Goal: Transaction & Acquisition: Obtain resource

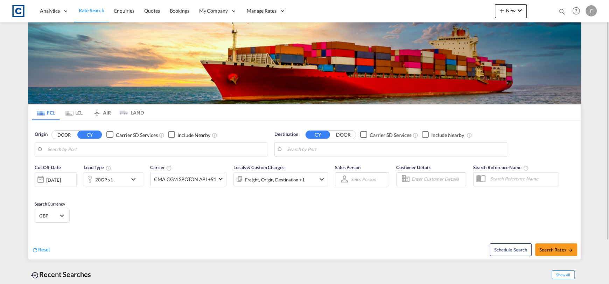
type input "GB-NG32, [GEOGRAPHIC_DATA]"
type input "[GEOGRAPHIC_DATA], [GEOGRAPHIC_DATA]"
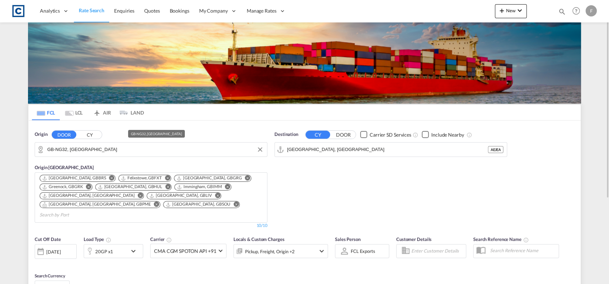
click at [98, 151] on input "GB-NG32, [GEOGRAPHIC_DATA]" at bounding box center [155, 149] width 216 height 10
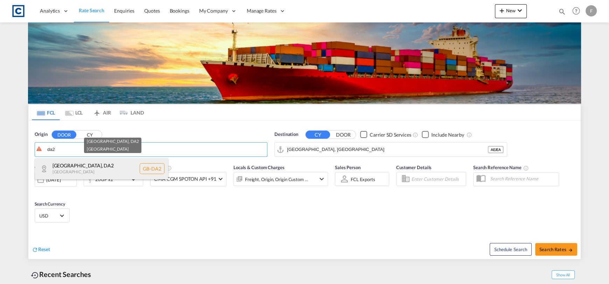
click at [137, 171] on div "[GEOGRAPHIC_DATA] , DA2 [GEOGRAPHIC_DATA] [GEOGRAPHIC_DATA]-DA2" at bounding box center [101, 168] width 133 height 21
type input "GB-DA2, [GEOGRAPHIC_DATA]"
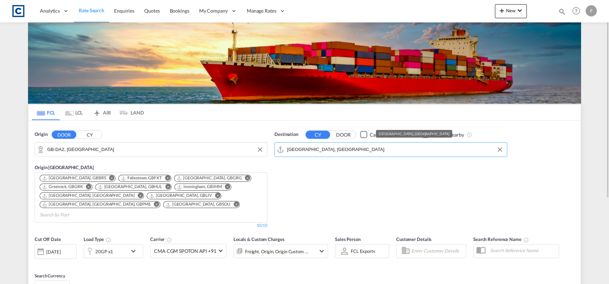
click at [354, 150] on input "[GEOGRAPHIC_DATA], [GEOGRAPHIC_DATA]" at bounding box center [395, 149] width 216 height 10
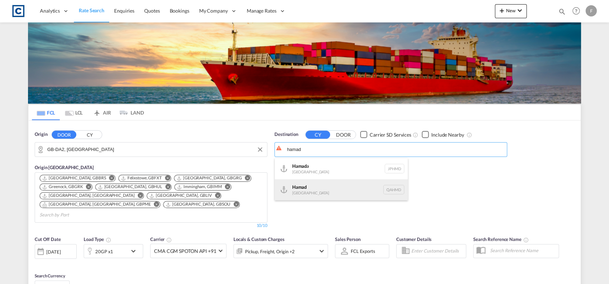
click at [332, 189] on div "Hamad [GEOGRAPHIC_DATA] QAHMD" at bounding box center [341, 189] width 133 height 21
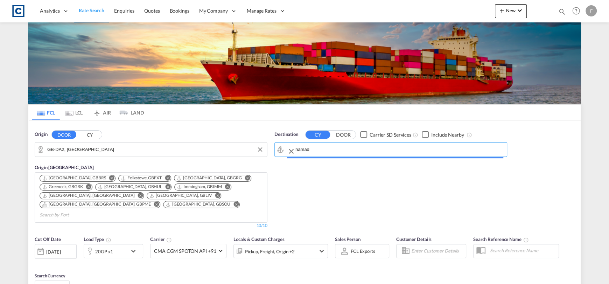
type input "Hamad, QAHMD"
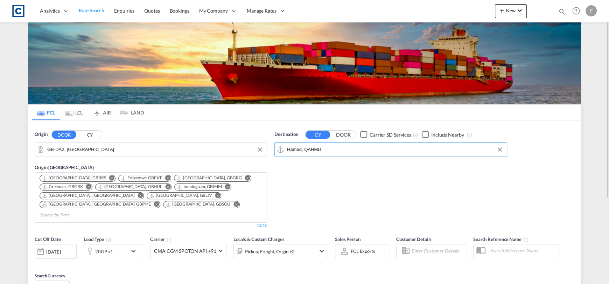
scroll to position [70, 0]
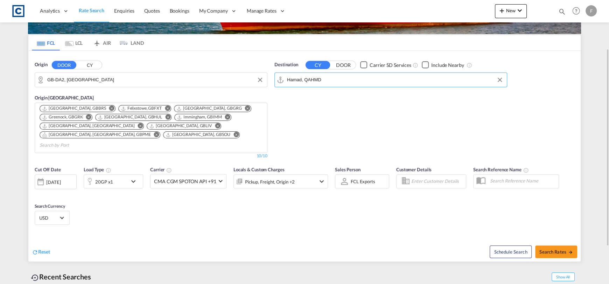
click at [91, 175] on div at bounding box center [89, 181] width 11 height 14
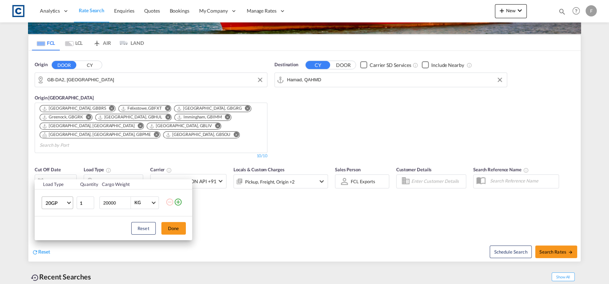
click at [62, 204] on span "20GP" at bounding box center [55, 202] width 20 height 7
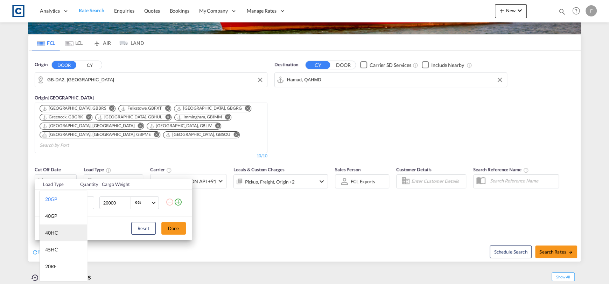
click at [62, 229] on md-option "40HC" at bounding box center [64, 232] width 48 height 17
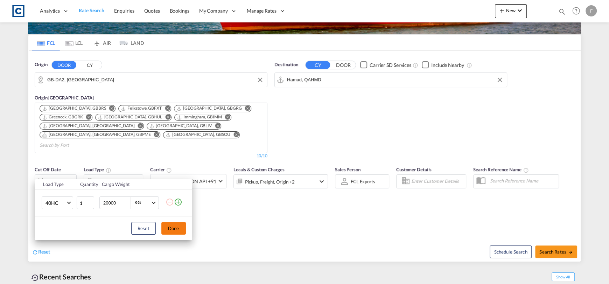
click at [176, 230] on button "Done" at bounding box center [173, 228] width 24 height 13
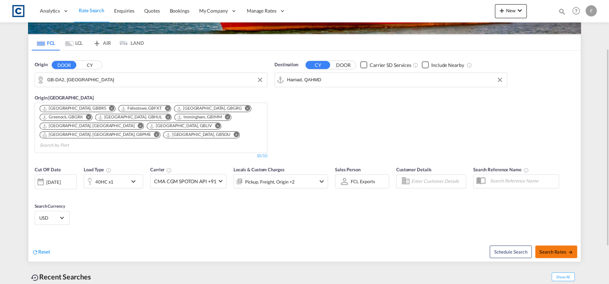
click at [557, 249] on span "Search Rates" at bounding box center [556, 252] width 34 height 6
type input "DA2 to QAHMD / [DATE]"
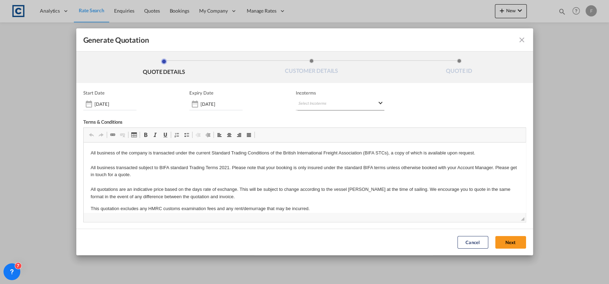
click at [330, 99] on md-select "Select Incoterms CIP - import Carriage and Insurance Paid to FAS - export Free …" at bounding box center [340, 104] width 89 height 13
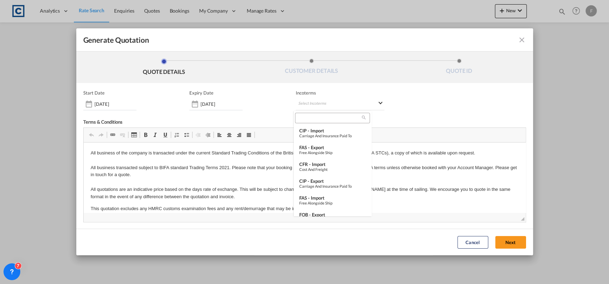
click at [318, 118] on input "search" at bounding box center [329, 118] width 65 height 6
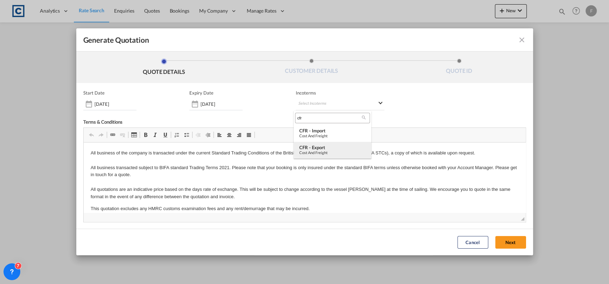
type input "cfr"
click at [325, 150] on div "Cost and Freight" at bounding box center [332, 152] width 66 height 5
click at [523, 246] on div "Cancel Next" at bounding box center [492, 241] width 76 height 19
click at [510, 243] on button "Next" at bounding box center [510, 242] width 31 height 13
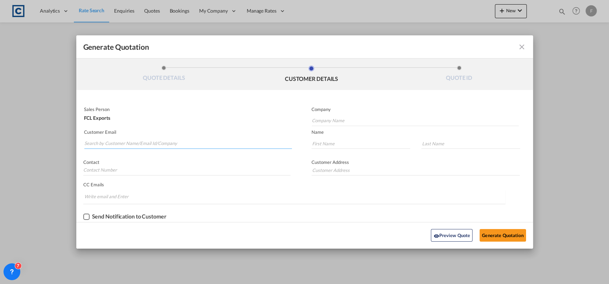
click at [126, 142] on input "Search by Customer Name/Email Id/Company" at bounding box center [188, 143] width 208 height 10
click at [172, 143] on input "Search by Customer Name/Email Id/Company" at bounding box center [188, 143] width 208 height 10
paste input "[EMAIL_ADDRESS][DOMAIN_NAME]"
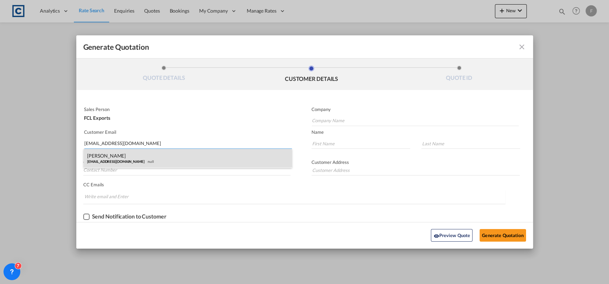
type input "[EMAIL_ADDRESS][DOMAIN_NAME]"
click at [144, 162] on div "[PERSON_NAME] [EMAIL_ADDRESS][DOMAIN_NAME] null" at bounding box center [188, 158] width 208 height 19
type input "Alpha Logistics"
type input "[EMAIL_ADDRESS][DOMAIN_NAME]"
type input "Prageeth"
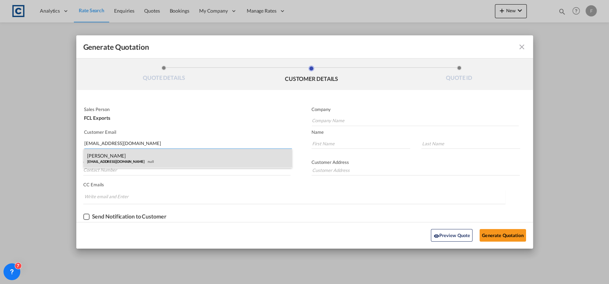
type input "Niroshan"
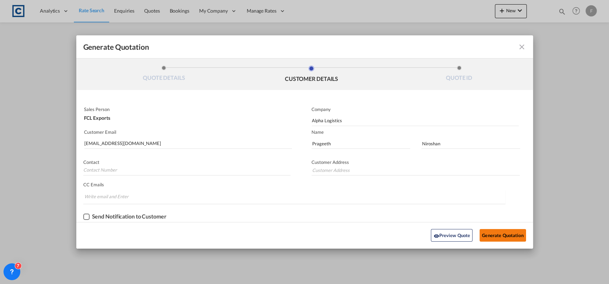
click at [495, 232] on button "Generate Quotation" at bounding box center [502, 235] width 46 height 13
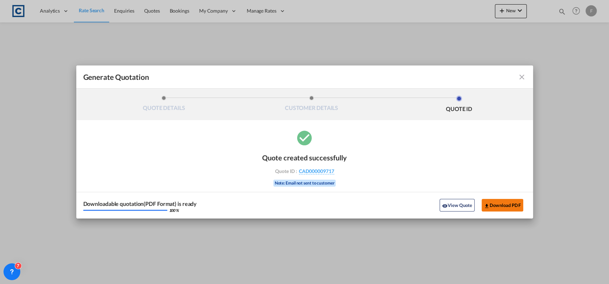
click at [495, 208] on button "Download PDF" at bounding box center [502, 205] width 42 height 13
